Goal: Check status: Check status

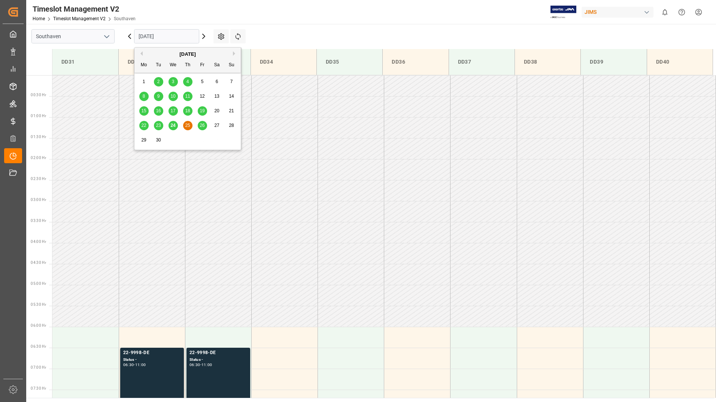
scroll to position [289, 0]
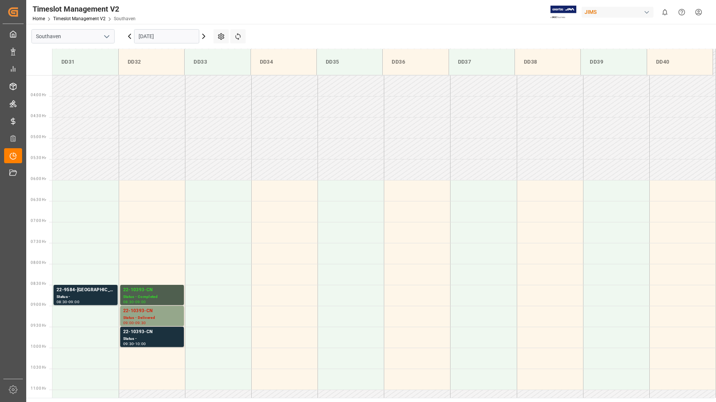
scroll to position [289, 0]
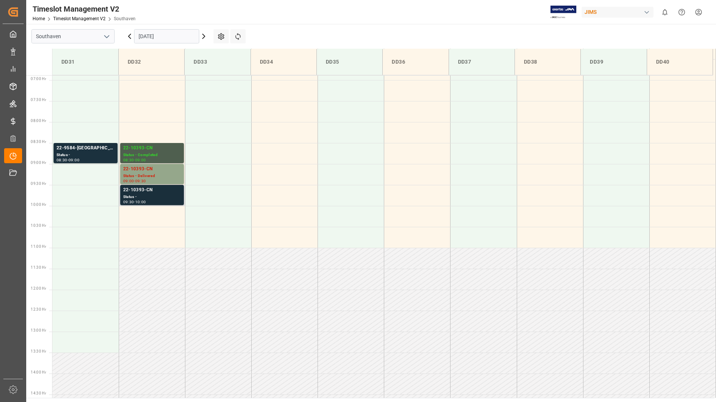
click at [154, 200] on div "09:30 - 10:00" at bounding box center [152, 202] width 58 height 4
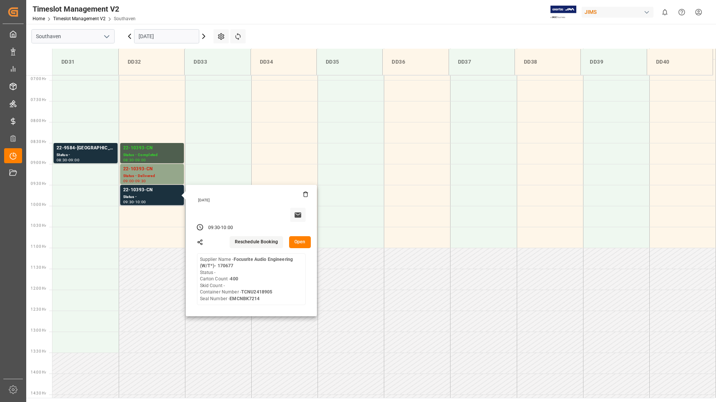
click at [296, 241] on button "Open" at bounding box center [300, 242] width 22 height 12
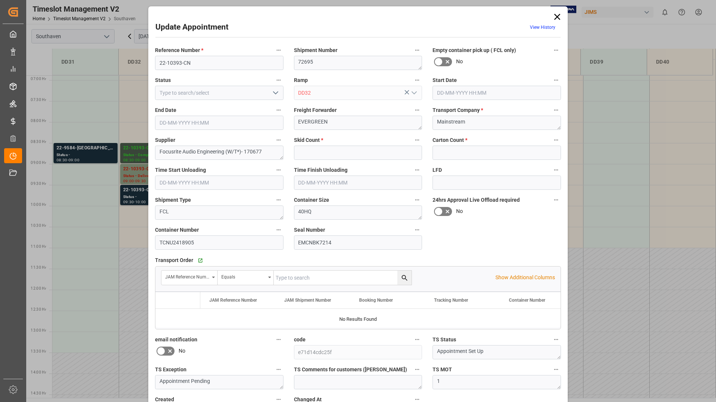
type input "0"
type input "400"
type input "[DATE] 09:30"
type input "[DATE] 10:00"
type input "[DATE] 19:21"
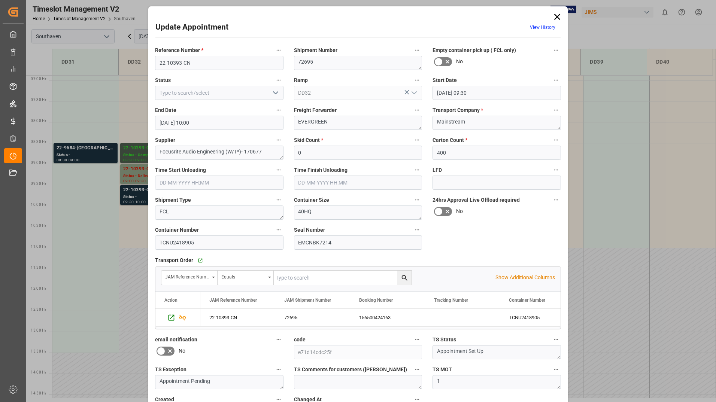
click at [275, 93] on polyline "open menu" at bounding box center [275, 93] width 4 height 2
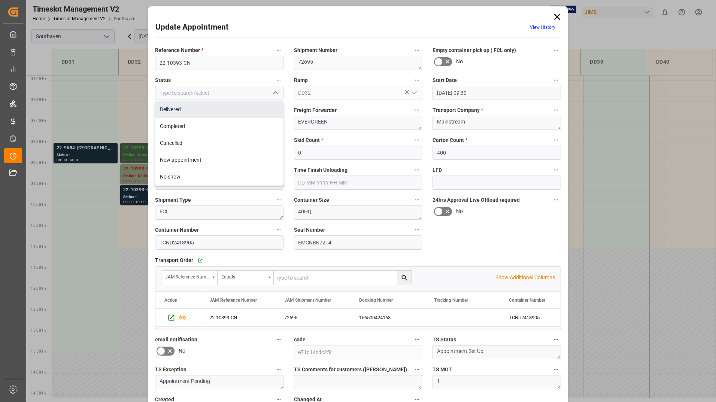
click at [259, 114] on div "Delivered" at bounding box center [219, 109] width 128 height 17
type input "Delivered"
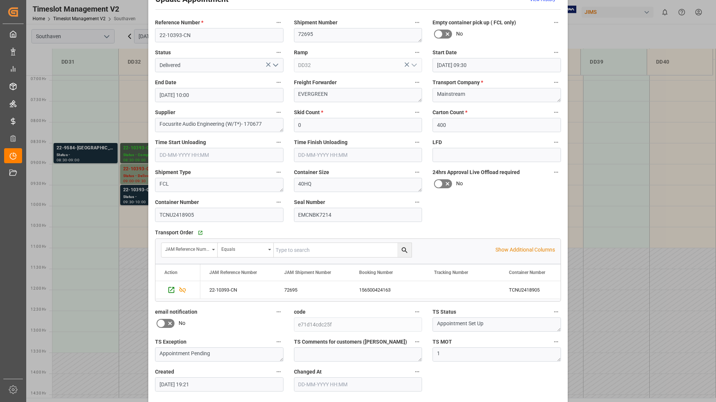
scroll to position [55, 0]
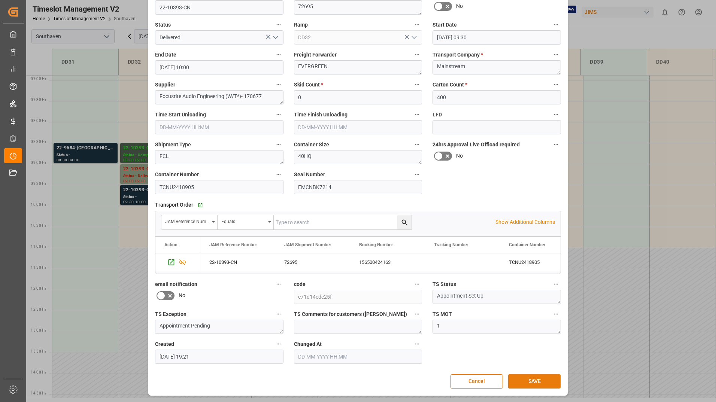
click at [523, 384] on button "SAVE" at bounding box center [534, 381] width 52 height 14
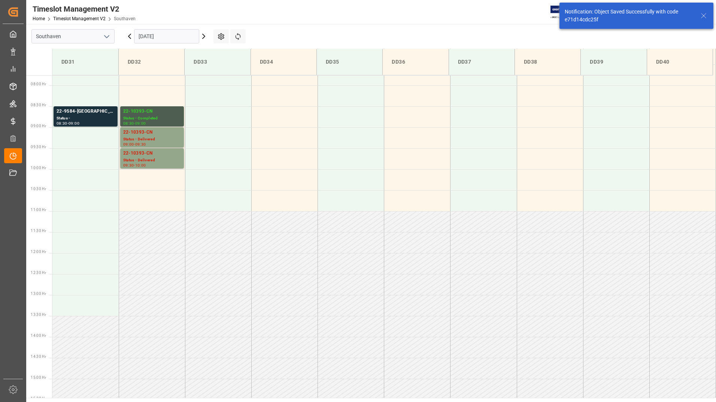
scroll to position [331, 0]
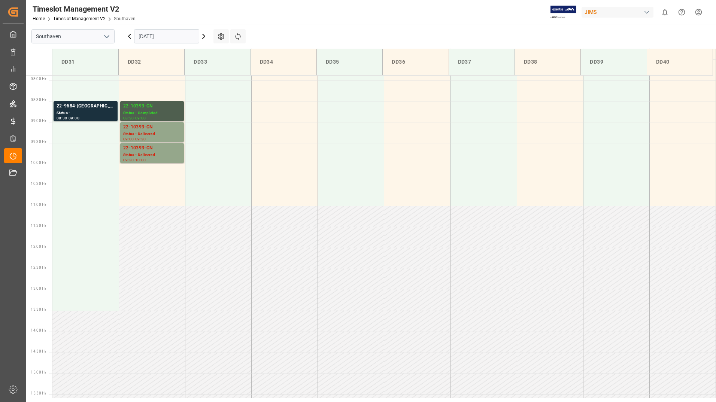
click at [191, 38] on input "[DATE]" at bounding box center [166, 36] width 65 height 14
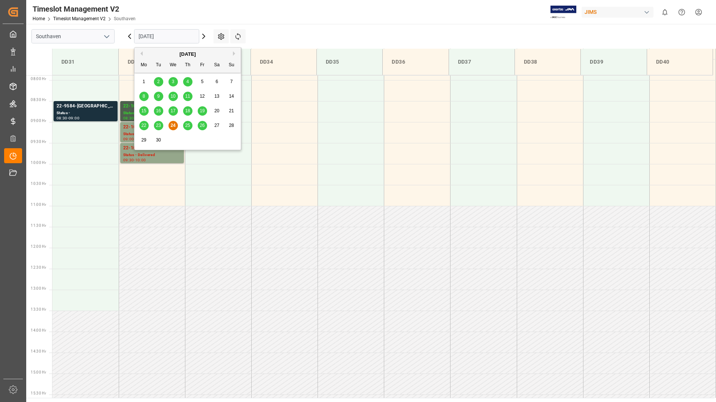
click at [188, 125] on span "25" at bounding box center [187, 125] width 5 height 5
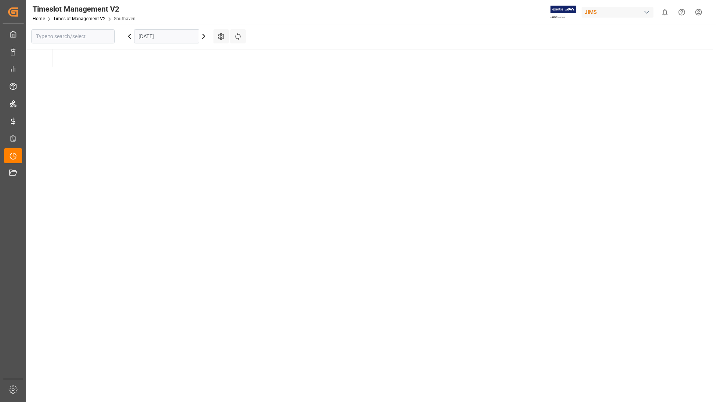
type input "Southaven"
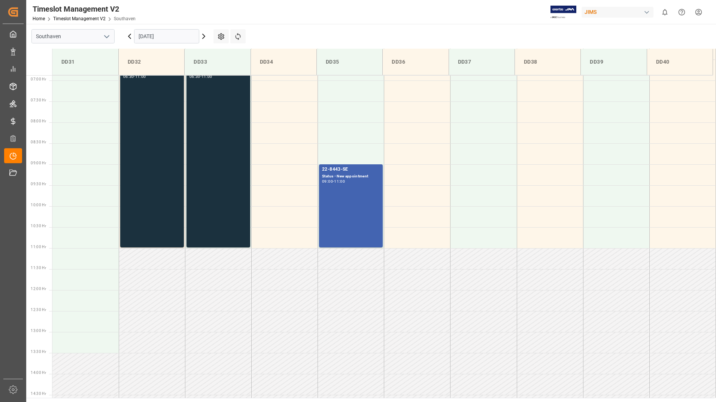
scroll to position [289, 0]
click at [183, 35] on input "[DATE]" at bounding box center [166, 36] width 65 height 14
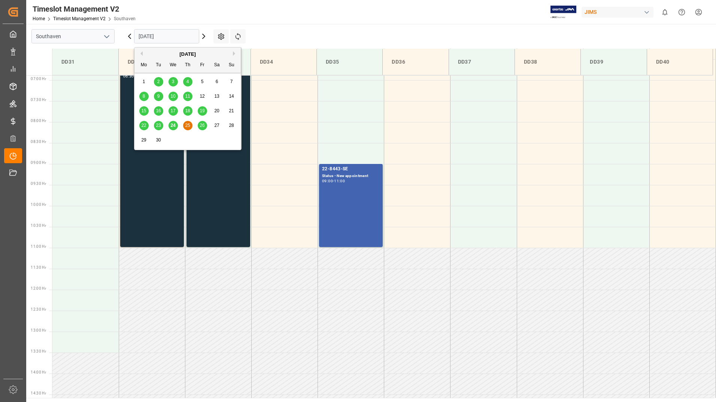
click at [174, 128] on span "24" at bounding box center [172, 125] width 5 height 5
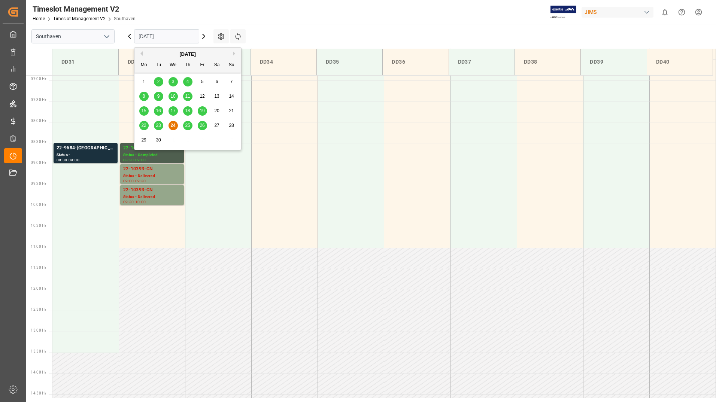
click at [174, 33] on input "[DATE]" at bounding box center [166, 36] width 65 height 14
click at [189, 125] on span "25" at bounding box center [187, 125] width 5 height 5
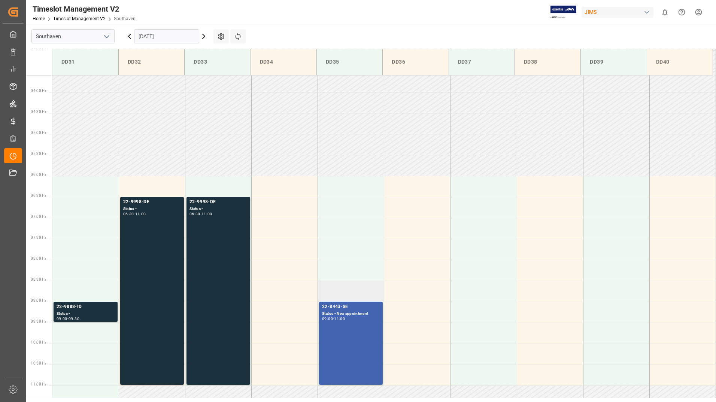
scroll to position [256, 0]
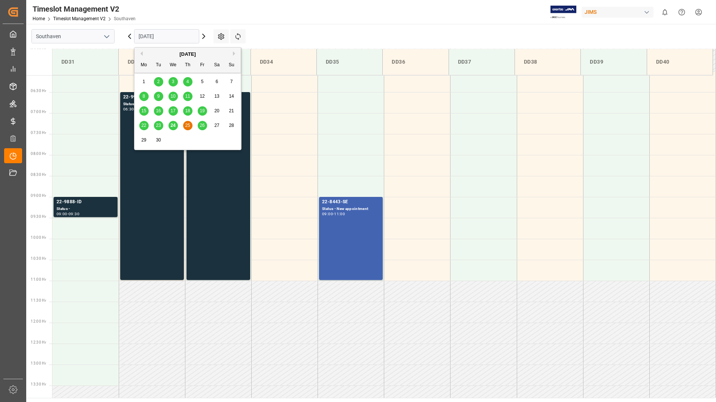
click at [174, 37] on input "[DATE]" at bounding box center [166, 36] width 65 height 14
click at [173, 127] on span "24" at bounding box center [172, 125] width 5 height 5
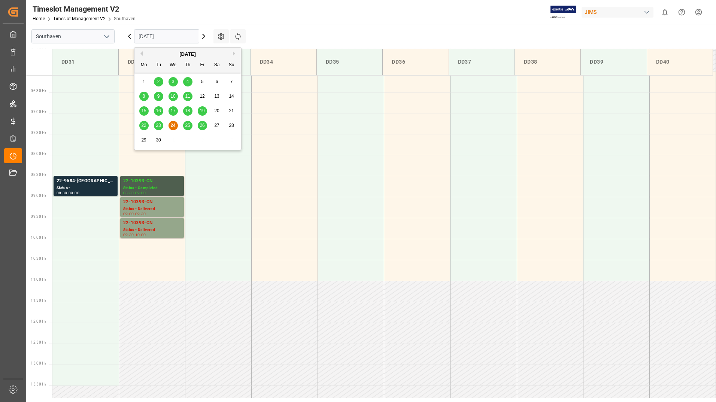
click at [179, 39] on input "[DATE]" at bounding box center [166, 36] width 65 height 14
click at [186, 128] on span "25" at bounding box center [187, 125] width 5 height 5
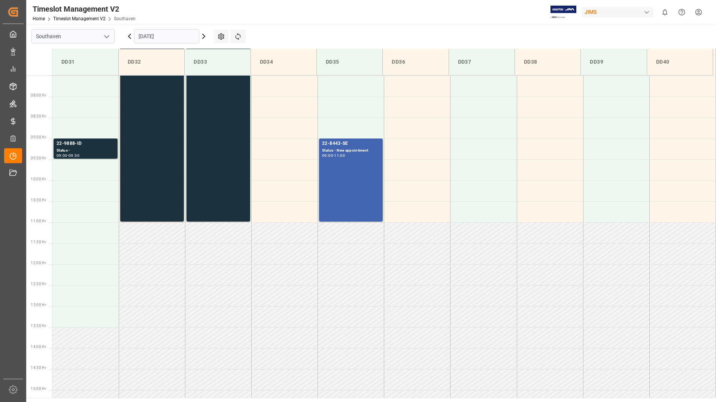
scroll to position [331, 0]
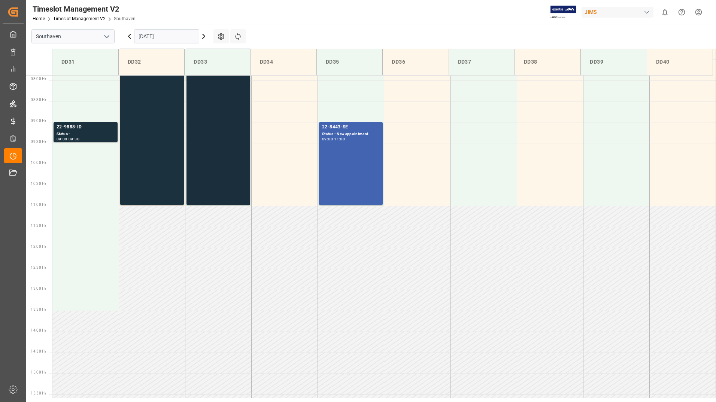
click at [229, 185] on div "22-9998-DE Status - 06:30 - 11:00" at bounding box center [218, 111] width 58 height 185
click at [158, 170] on div "22-9998-DE Status - 06:30 - 11:00" at bounding box center [152, 111] width 58 height 185
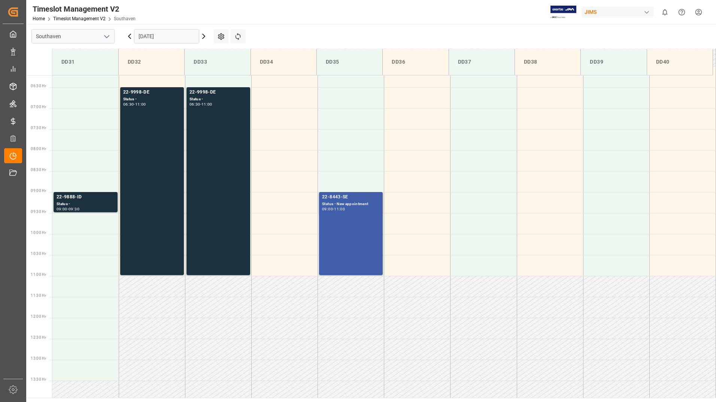
scroll to position [181, 0]
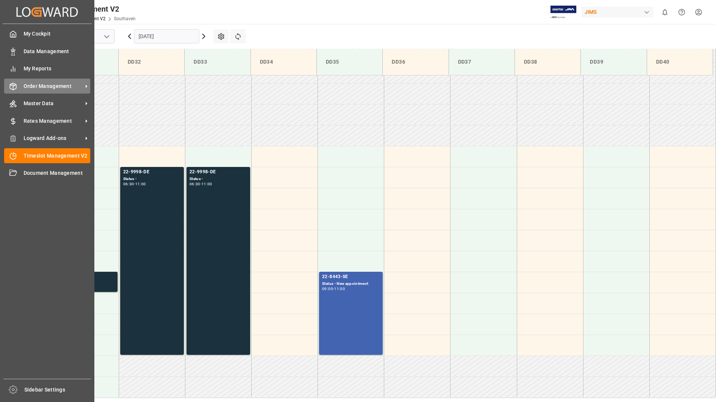
click at [52, 82] on span "Order Management" at bounding box center [53, 86] width 59 height 8
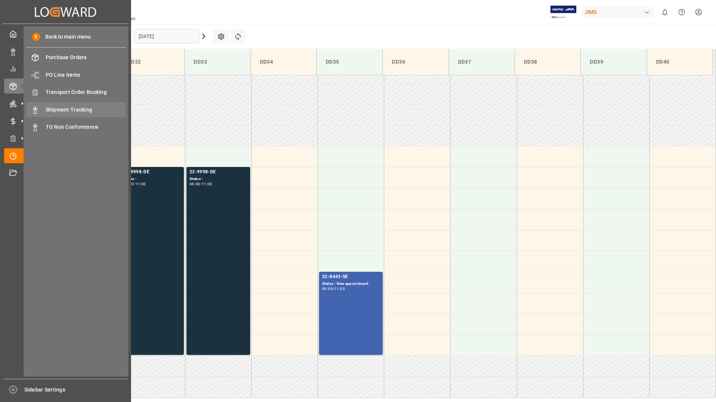
click at [77, 109] on span "Shipment Tracking" at bounding box center [86, 110] width 81 height 8
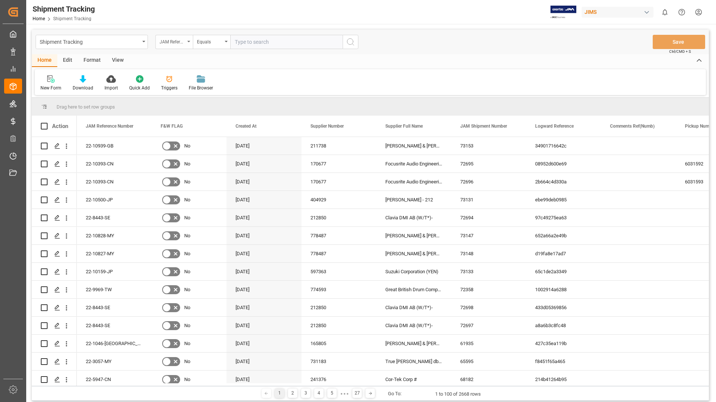
click at [187, 43] on div "JAM Reference Number" at bounding box center [173, 42] width 37 height 14
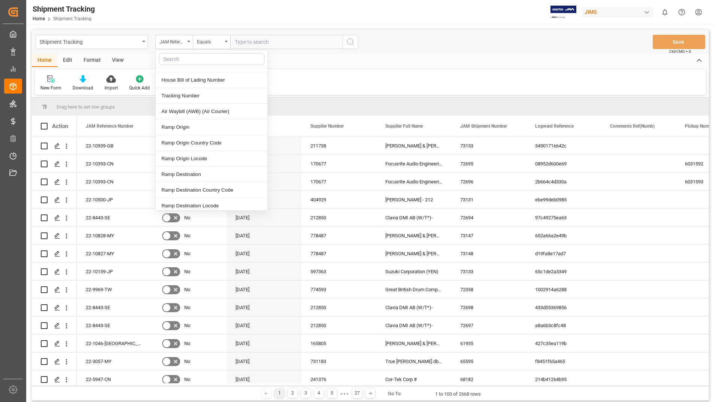
scroll to position [337, 0]
click at [196, 101] on div "Tracking Number" at bounding box center [212, 109] width 112 height 16
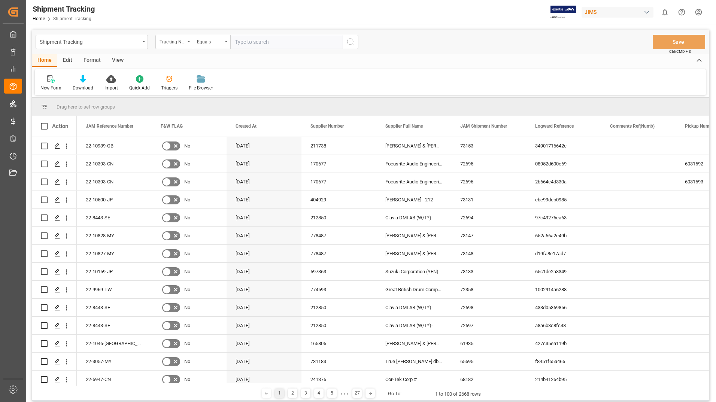
click at [267, 43] on input "text" at bounding box center [286, 42] width 112 height 14
type input "7497719316"
click at [346, 40] on icon "search button" at bounding box center [350, 41] width 9 height 9
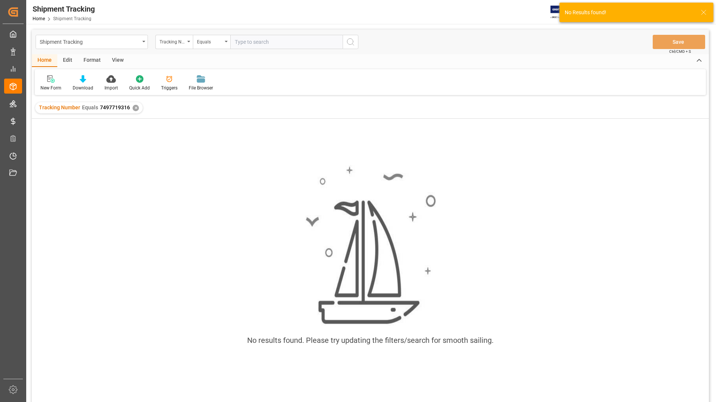
click at [133, 109] on div "✕" at bounding box center [136, 108] width 6 height 6
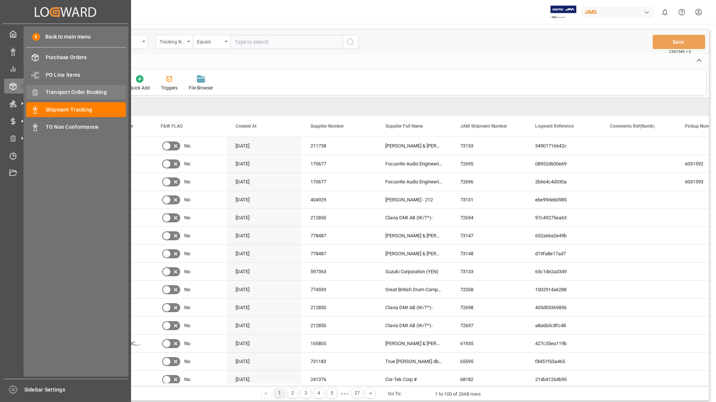
click at [78, 90] on span "Transport Order Booking" at bounding box center [86, 92] width 81 height 8
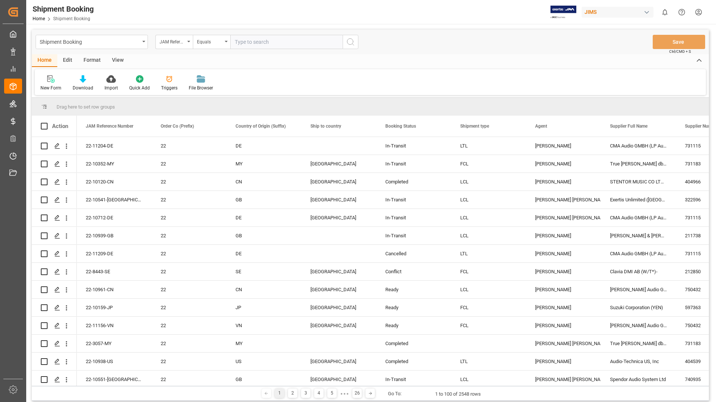
click at [251, 40] on input "text" at bounding box center [286, 42] width 112 height 14
type input "22-11121-us"
click at [351, 41] on icon "search button" at bounding box center [350, 41] width 9 height 9
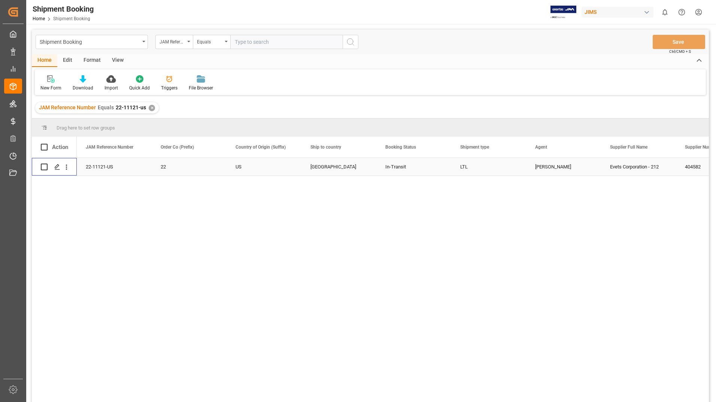
click at [42, 167] on input "Press Space to toggle row selection (unchecked)" at bounding box center [44, 167] width 7 height 7
checkbox input "true"
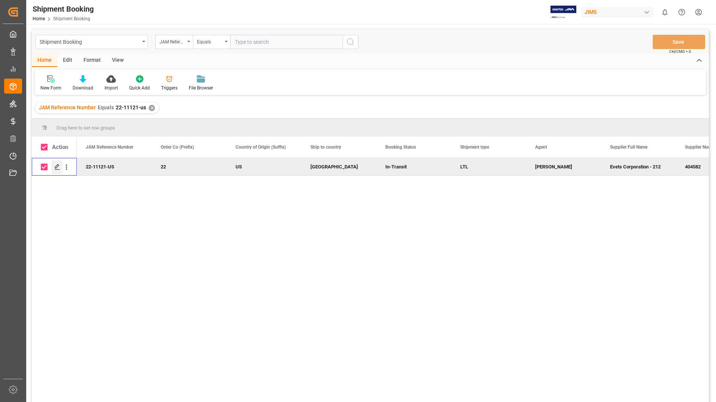
click at [55, 167] on icon "Press SPACE to deselect this row." at bounding box center [57, 167] width 6 height 6
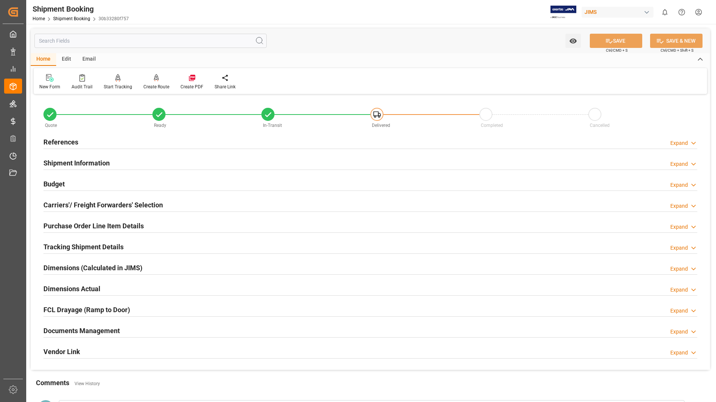
click at [109, 328] on h2 "Documents Management" at bounding box center [81, 331] width 76 height 10
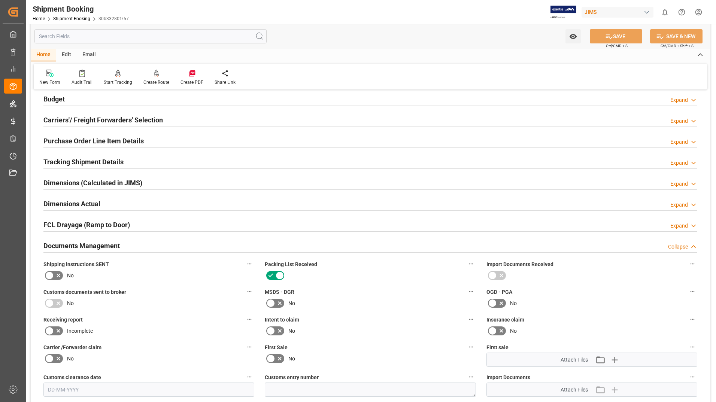
scroll to position [225, 0]
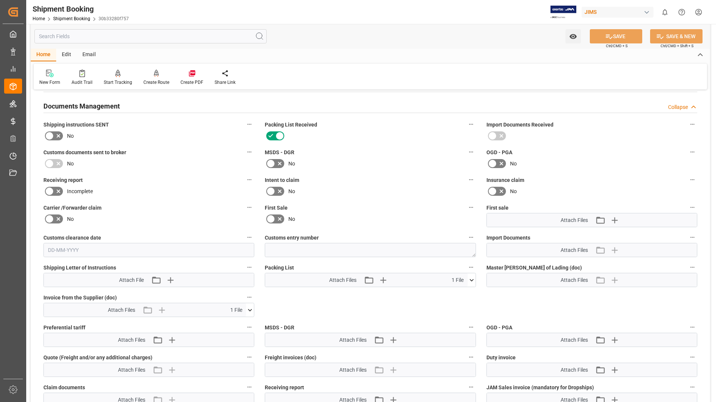
click at [473, 280] on icon at bounding box center [472, 280] width 8 height 8
click at [467, 293] on icon at bounding box center [468, 294] width 8 height 8
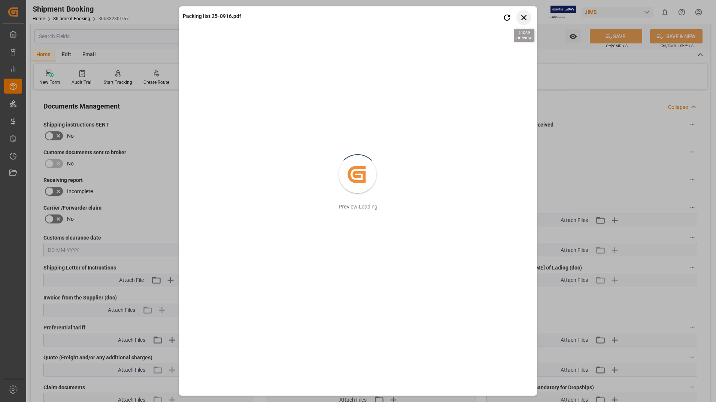
click at [521, 17] on icon "button" at bounding box center [523, 17] width 9 height 9
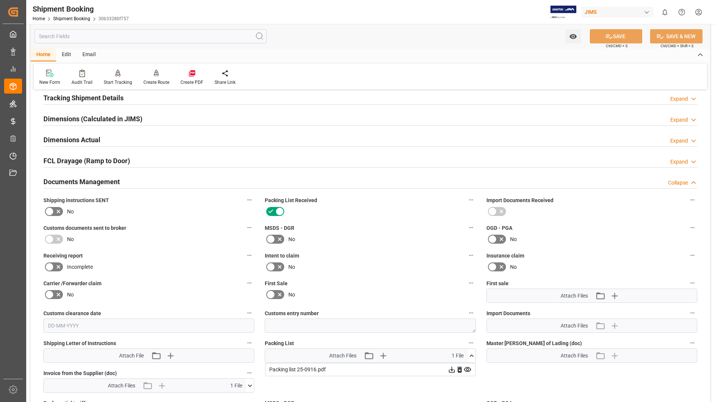
scroll to position [0, 0]
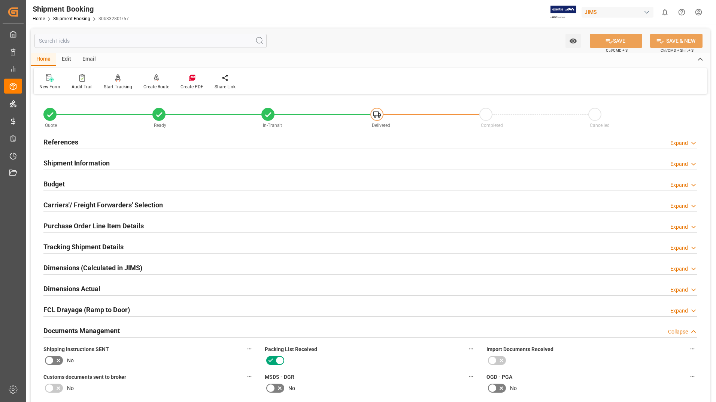
click at [65, 246] on h2 "Tracking Shipment Details" at bounding box center [83, 247] width 80 height 10
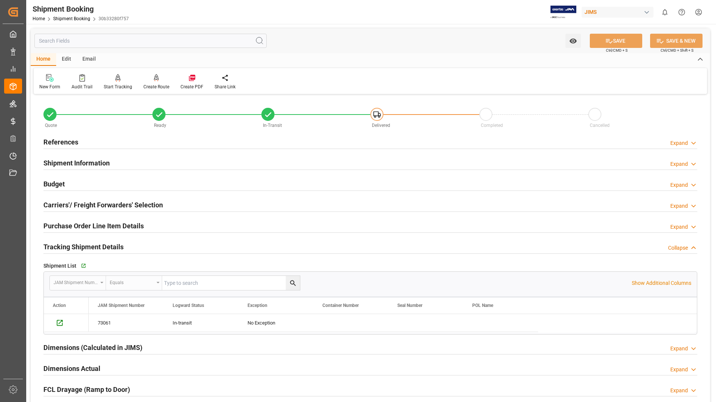
click at [136, 227] on h2 "Purchase Order Line Item Details" at bounding box center [93, 226] width 100 height 10
